Goal: Task Accomplishment & Management: Complete application form

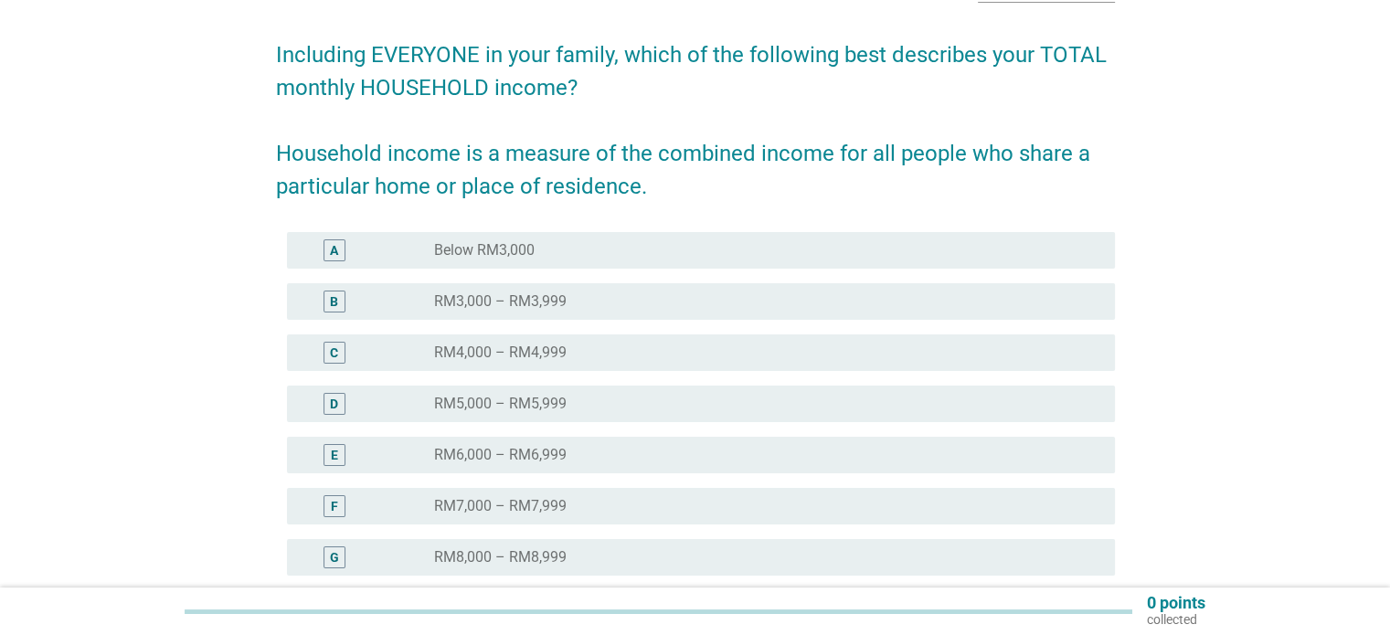
scroll to position [183, 0]
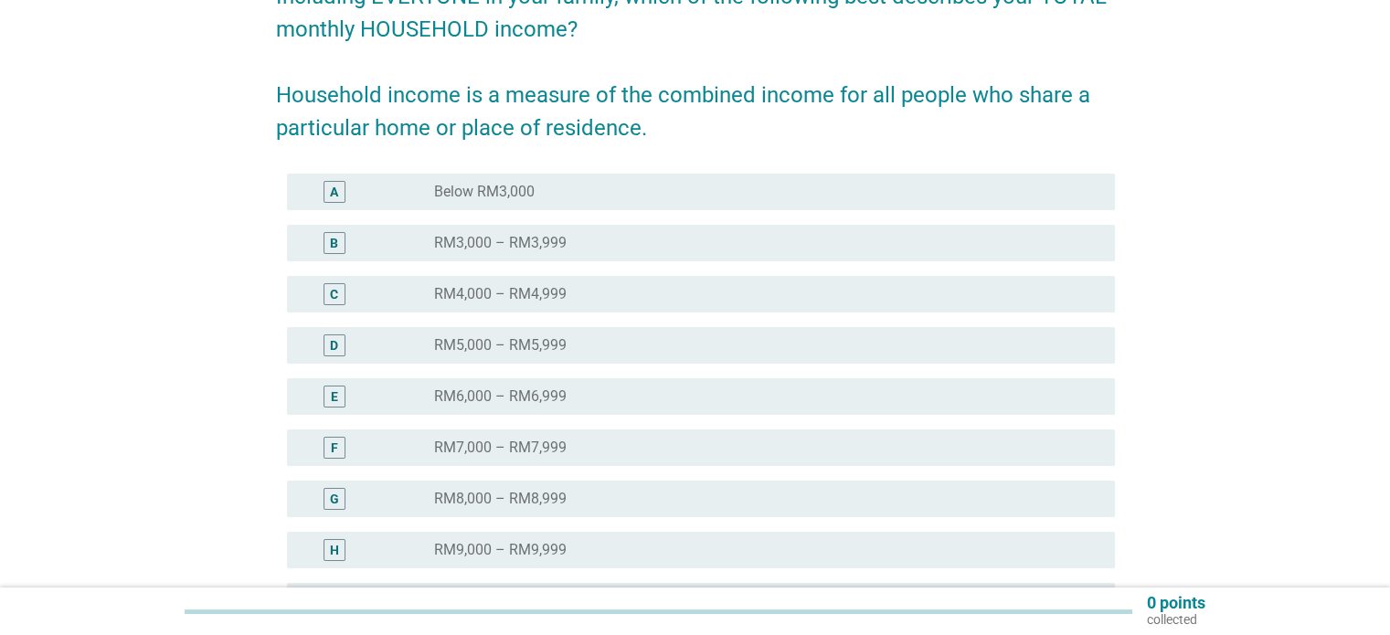
click at [339, 251] on div "B" at bounding box center [335, 243] width 22 height 22
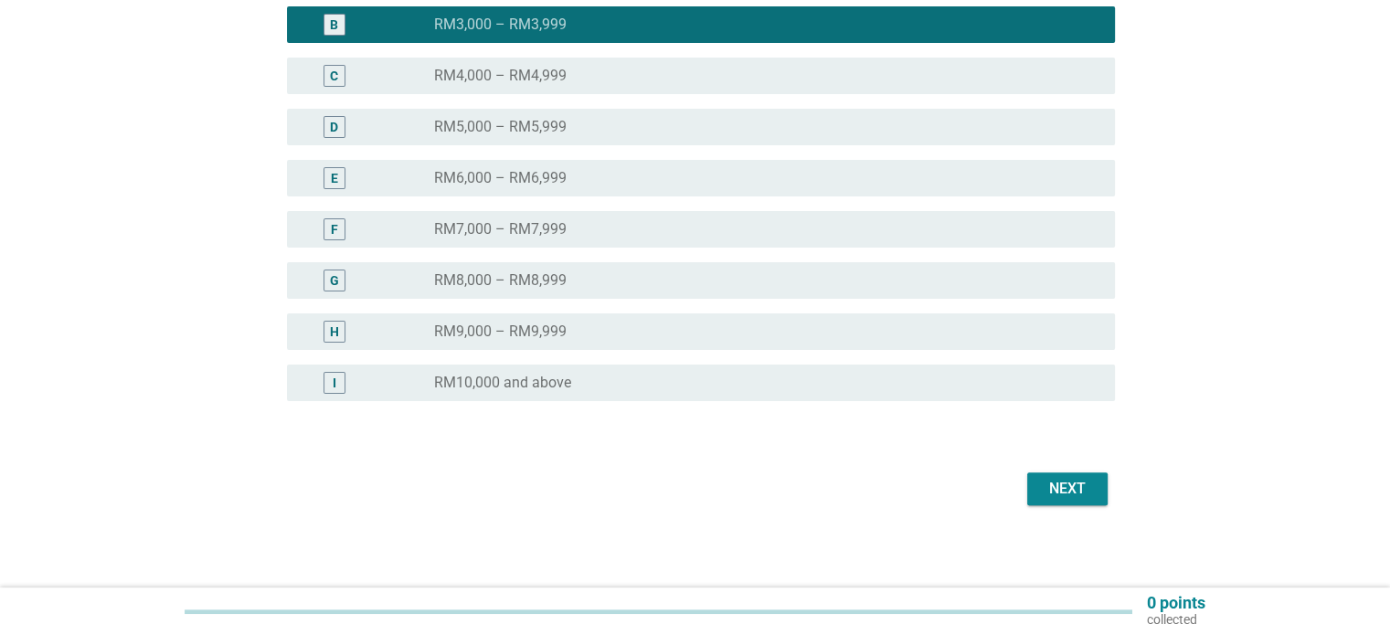
scroll to position [406, 0]
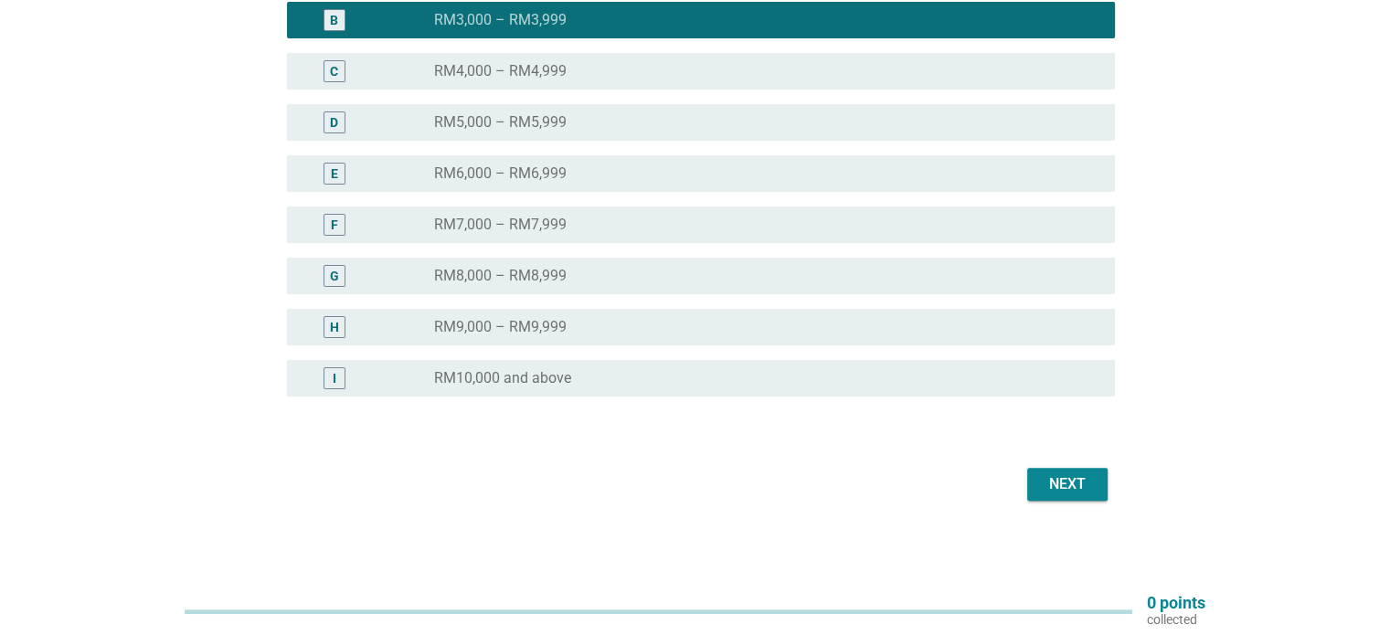
click at [1093, 495] on button "Next" at bounding box center [1068, 484] width 80 height 33
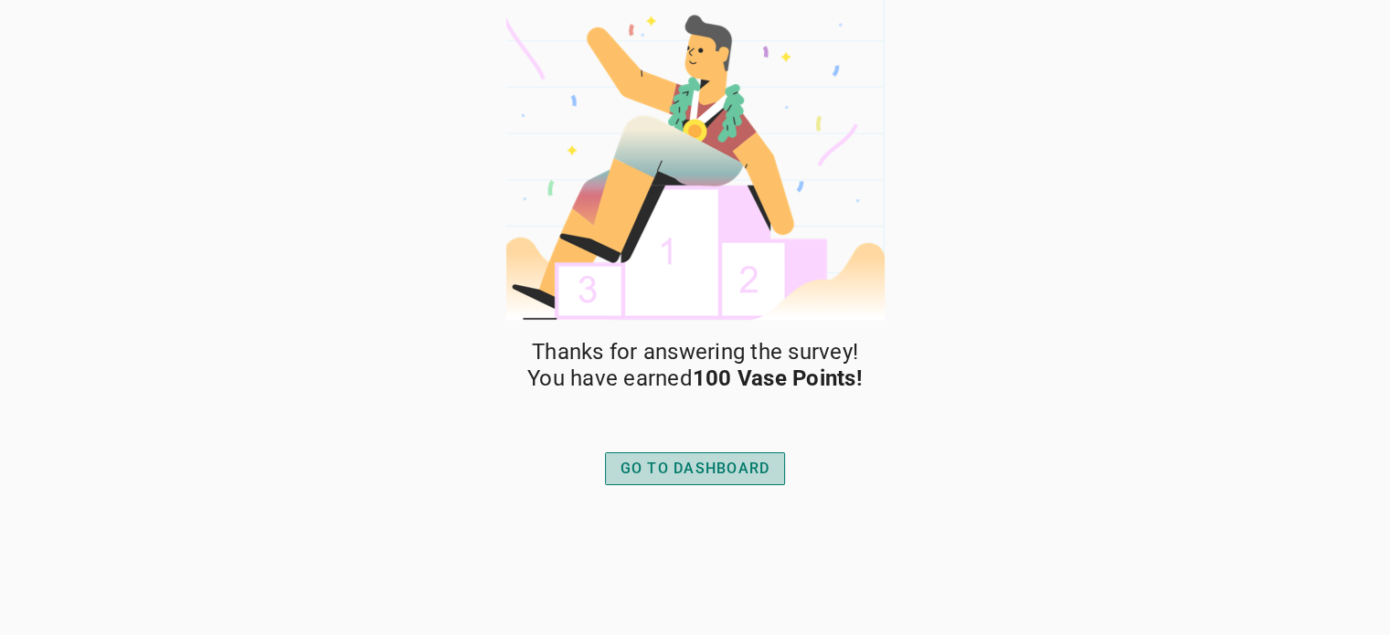
click at [725, 466] on div "GO TO DASHBOARD" at bounding box center [696, 469] width 150 height 22
click at [741, 463] on div "GO TO DASHBOARD" at bounding box center [696, 469] width 150 height 22
